Goal: Check status

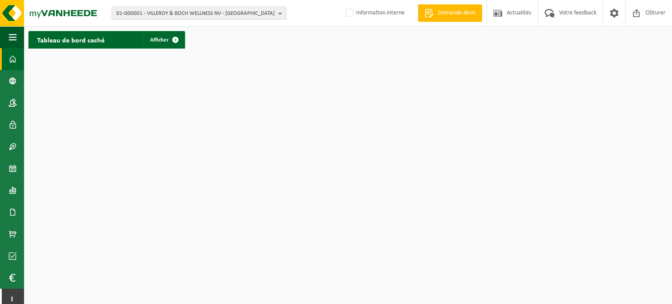
click at [279, 16] on b "button" at bounding box center [282, 13] width 8 height 12
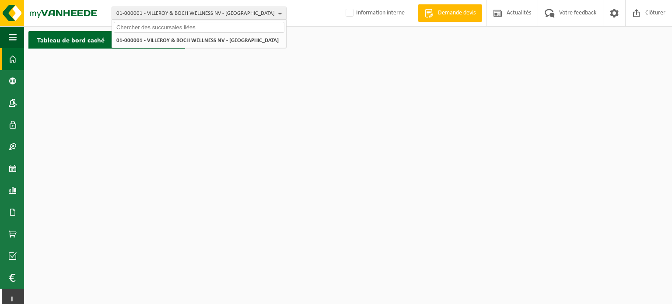
click at [218, 28] on input "text" at bounding box center [199, 27] width 171 height 11
paste input "10-920275"
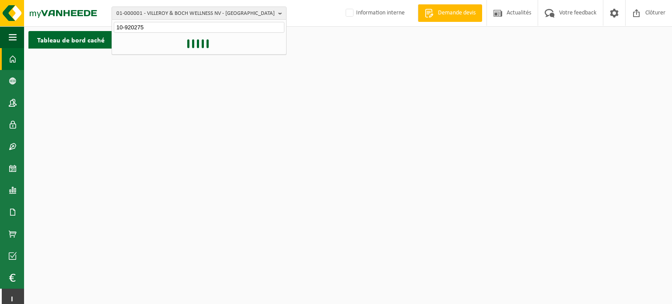
type input "10-920275"
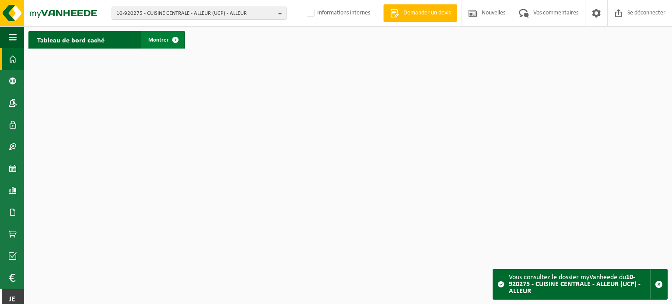
click at [150, 39] on font "Montrer" at bounding box center [158, 40] width 21 height 6
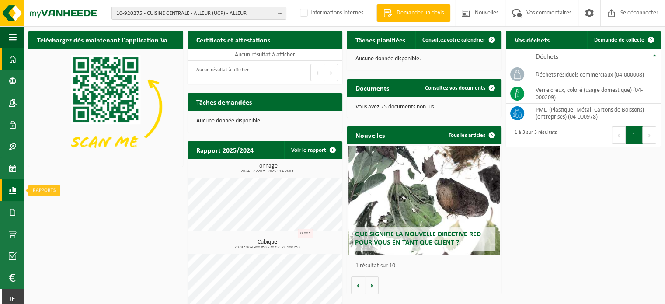
click at [14, 187] on span at bounding box center [13, 190] width 8 height 22
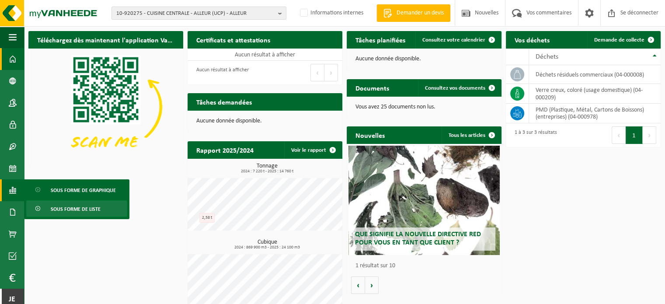
click at [73, 208] on font "Sous forme de liste" at bounding box center [76, 209] width 50 height 5
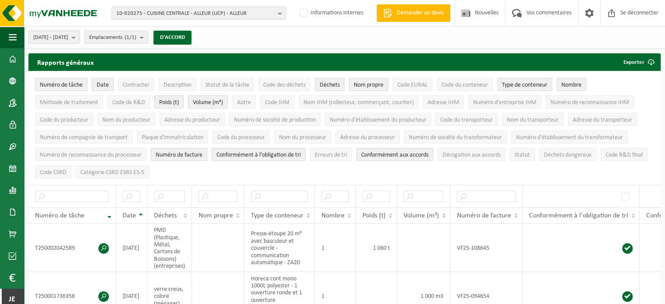
click at [80, 37] on b "submit" at bounding box center [76, 37] width 8 height 12
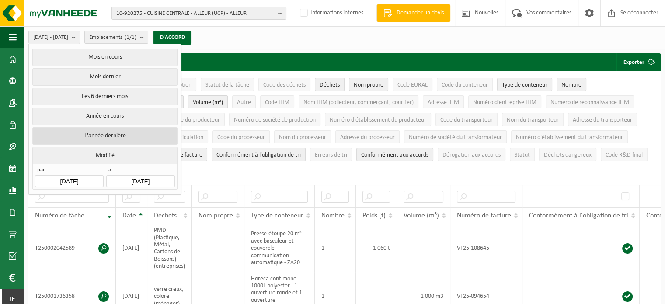
click at [105, 134] on font "L'année dernière" at bounding box center [105, 136] width 42 height 7
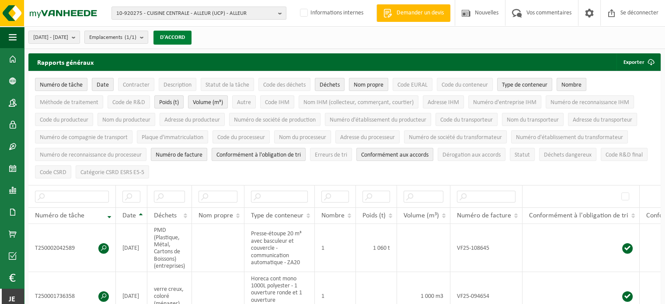
click at [192, 33] on button "D'ACCORD" at bounding box center [173, 38] width 38 height 14
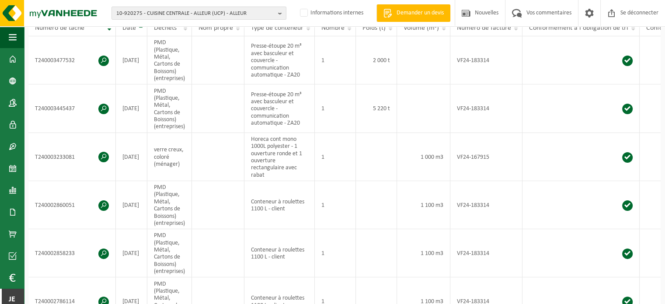
scroll to position [394, 0]
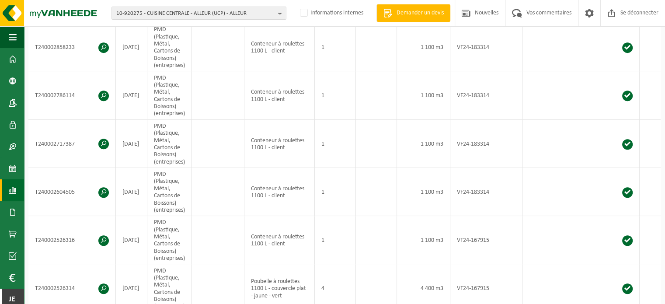
click at [17, 192] on link "Rapports" at bounding box center [12, 190] width 24 height 22
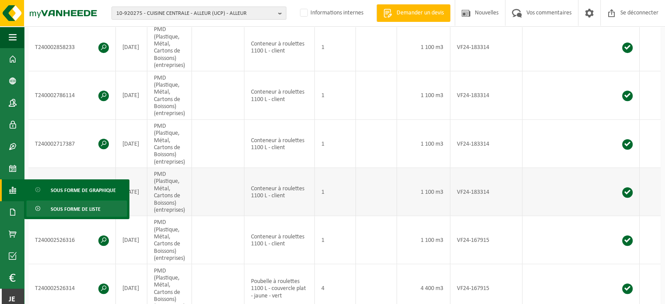
drag, startPoint x: 56, startPoint y: 211, endPoint x: 579, endPoint y: 252, distance: 525.1
click at [56, 210] on font "Sous forme de liste" at bounding box center [76, 209] width 50 height 5
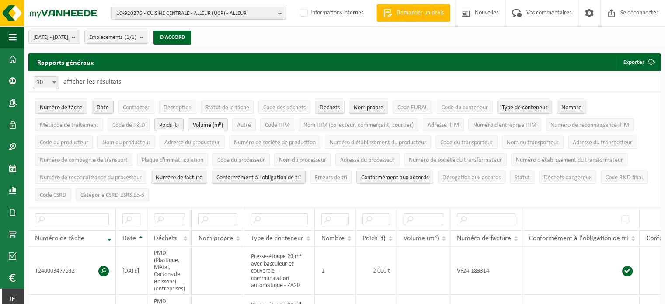
click at [80, 34] on b "submit" at bounding box center [76, 37] width 8 height 12
